Goal: Participate in discussion

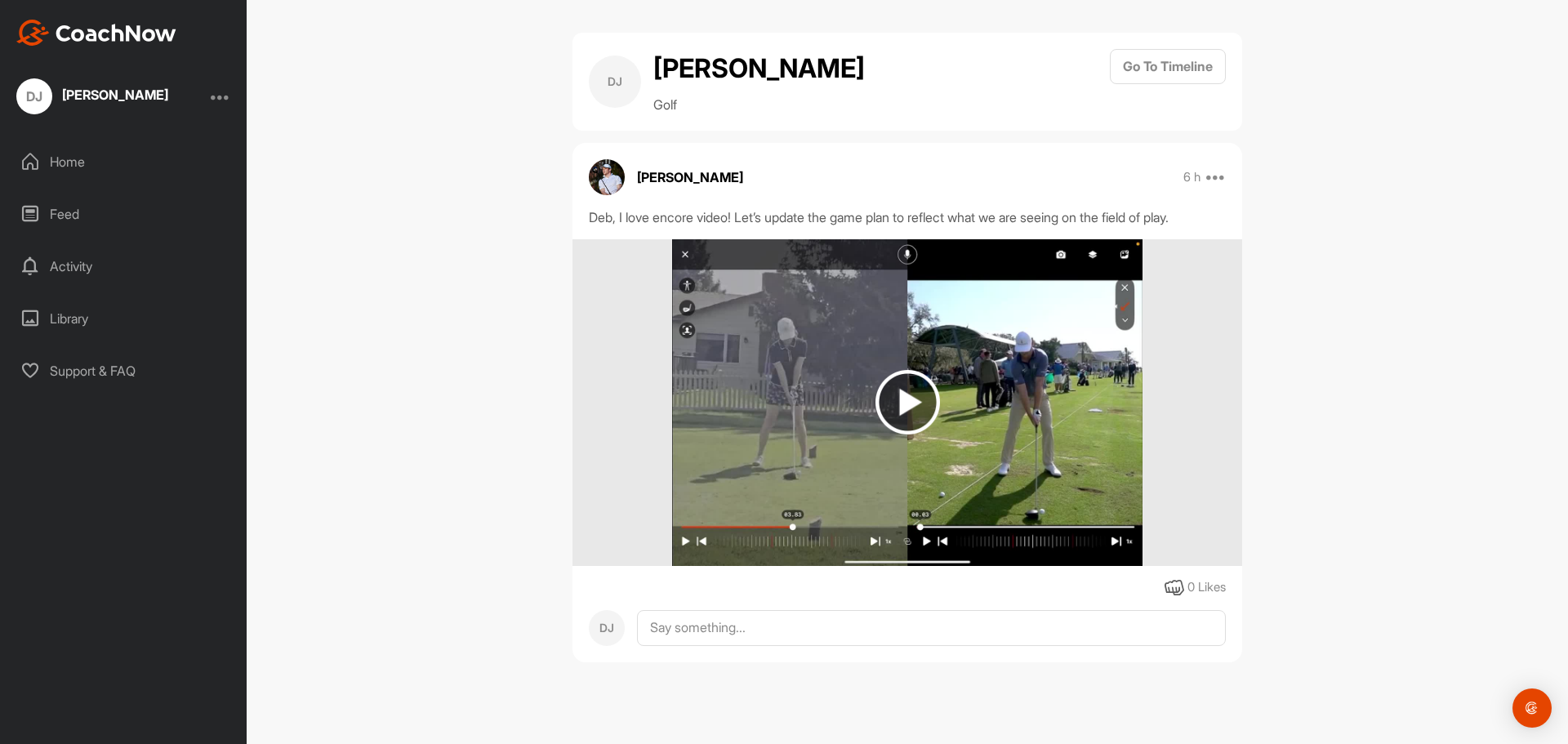
click at [923, 435] on img at bounding box center [908, 402] width 64 height 64
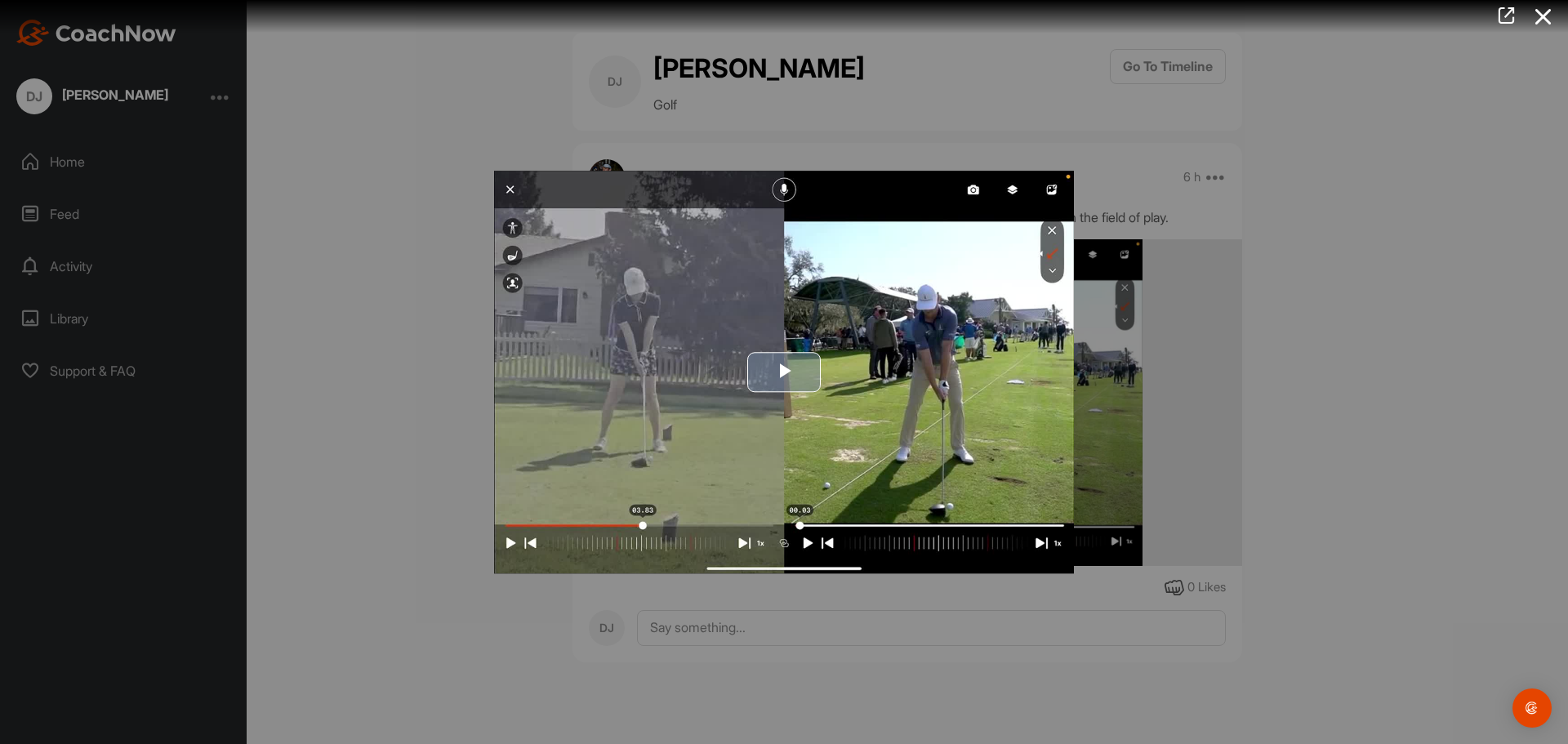
click at [784, 371] on span "Video Player" at bounding box center [784, 371] width 0 height 0
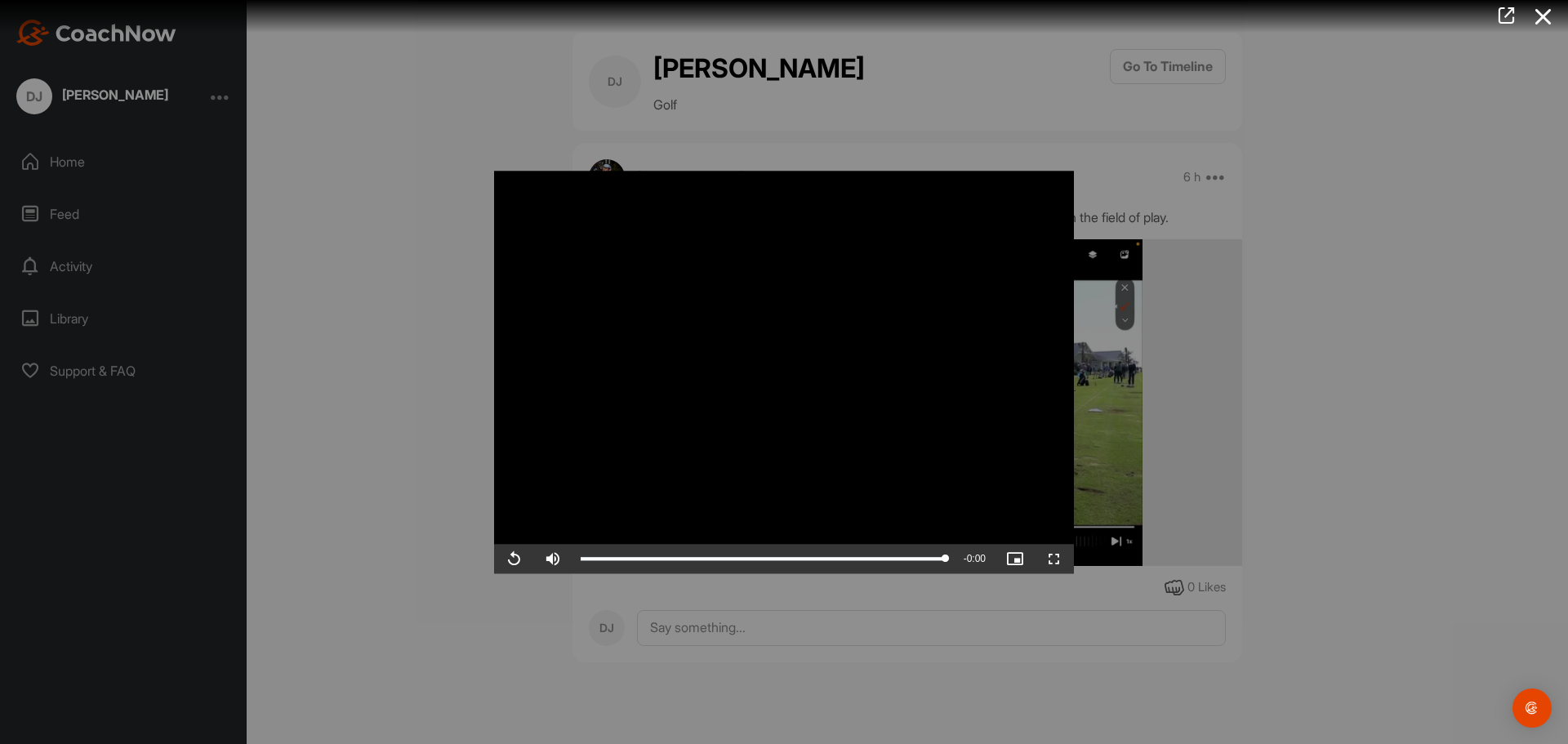
click at [1406, 341] on div at bounding box center [784, 372] width 1568 height 744
